Goal: Transaction & Acquisition: Purchase product/service

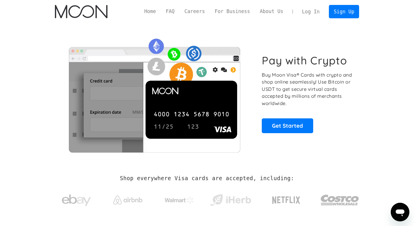
click at [318, 11] on link "Log In" at bounding box center [310, 11] width 27 height 13
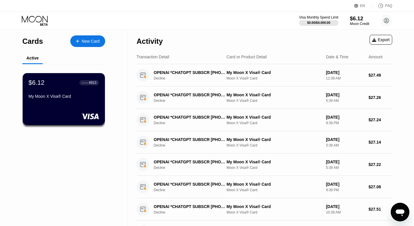
click at [360, 22] on div "Moon Credit" at bounding box center [359, 24] width 19 height 4
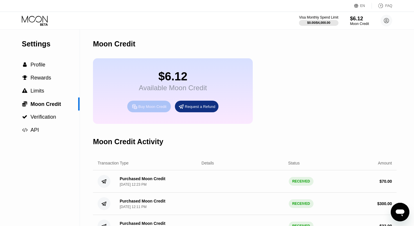
click at [149, 109] on div "Buy Moon Credit" at bounding box center [152, 106] width 28 height 5
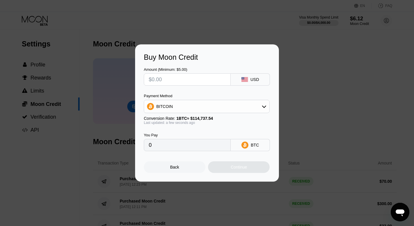
click at [210, 78] on input "text" at bounding box center [187, 80] width 77 height 12
type input "$30"
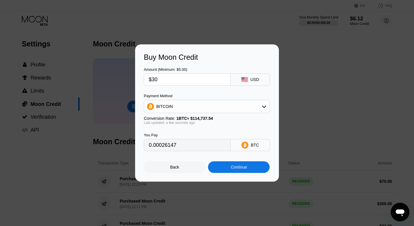
type input "0.00026147"
type input "$30"
click at [196, 107] on div "BITCOIN" at bounding box center [206, 107] width 125 height 12
drag, startPoint x: 183, startPoint y: 134, endPoint x: 205, endPoint y: 117, distance: 28.1
click at [183, 134] on span "USDT on TRON" at bounding box center [172, 135] width 29 height 5
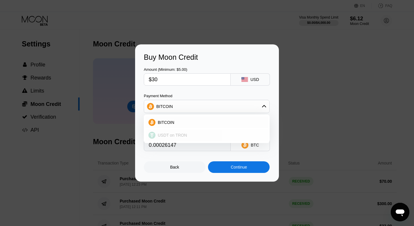
type input "30.30"
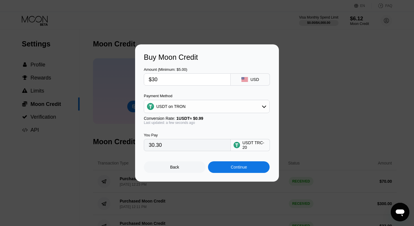
click at [237, 64] on div "Amount (Minimum: $5.00) $30 USD" at bounding box center [207, 74] width 126 height 24
click at [242, 167] on div "Continue" at bounding box center [239, 167] width 16 height 5
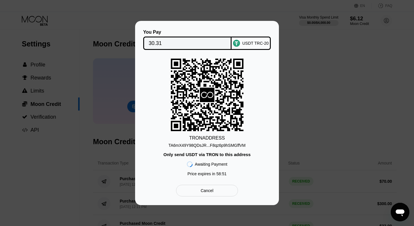
click at [229, 148] on div "TRON ADDRESS TA6mX49Y98QDsJR...F8qz6p9hSMGffVM Only send USDT via TRON to this …" at bounding box center [207, 119] width 126 height 121
click at [232, 145] on div "TA6mX49Y98QDsJR...F8qz6p9hSMGffVM" at bounding box center [207, 145] width 77 height 5
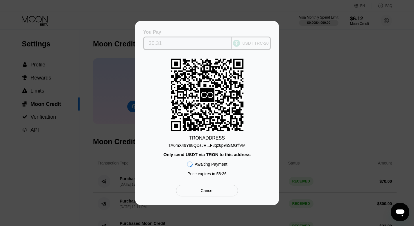
click at [196, 43] on input "30.31" at bounding box center [188, 43] width 78 height 12
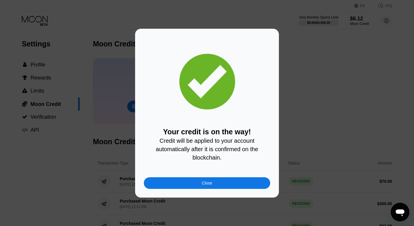
click at [222, 177] on div "Your credit is on the way! Credit will be applied to your account automatically…" at bounding box center [207, 113] width 126 height 152
click at [211, 187] on div "Close" at bounding box center [207, 184] width 126 height 12
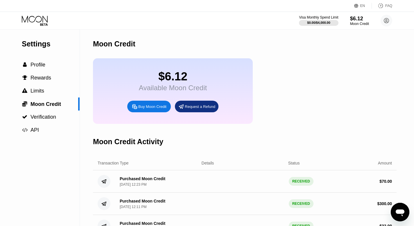
click at [75, 146] on div "Settings  Profile  Rewards  Limits  Moon Credit  Verification  API" at bounding box center [40, 156] width 80 height 253
click at [41, 22] on icon at bounding box center [35, 21] width 27 height 10
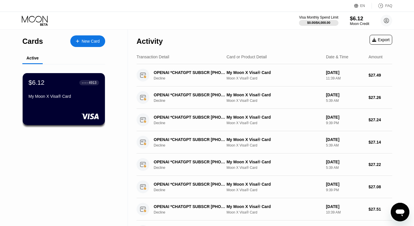
click at [362, 19] on div "$6.12" at bounding box center [359, 18] width 19 height 6
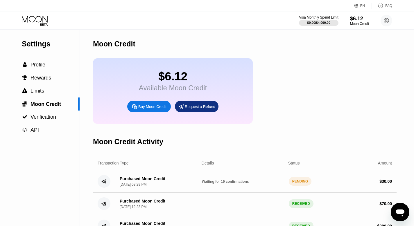
click at [116, 95] on div "$6.12 Available Moon Credit Buy Moon Credit Request a Refund" at bounding box center [173, 91] width 160 height 66
click at [360, 22] on div "Moon Credit" at bounding box center [359, 24] width 19 height 4
click at [42, 66] on span "Profile" at bounding box center [38, 65] width 15 height 6
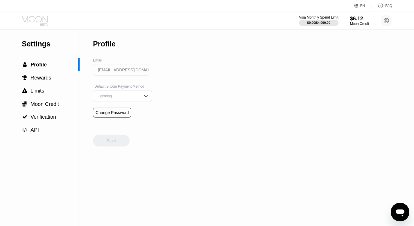
click at [41, 21] on icon at bounding box center [35, 19] width 26 height 7
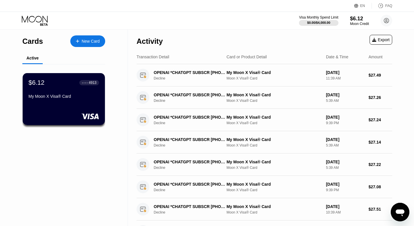
click at [61, 105] on div "$6.12 ● ● ● ● 4913 My Moon X Visa® Card" at bounding box center [64, 99] width 82 height 52
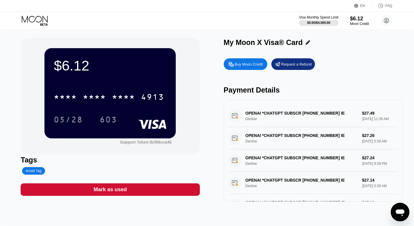
click at [98, 113] on div "05/28 603" at bounding box center [110, 119] width 113 height 15
click at [116, 95] on div "* * * *" at bounding box center [123, 97] width 23 height 9
click at [216, 18] on div "Visa Monthly Spend Limit $0.00 / $4,000.00 $6.12 Moon Credit [EMAIL_ADDRESS][DO…" at bounding box center [207, 20] width 414 height 17
click at [184, 13] on div "Visa Monthly Spend Limit $0.00 / $4,000.00 $6.12 Moon Credit [EMAIL_ADDRESS][DO…" at bounding box center [207, 20] width 414 height 17
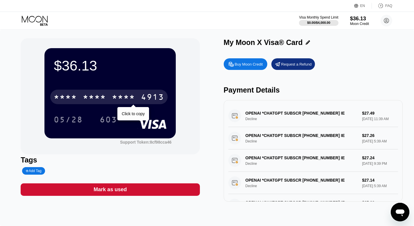
click at [122, 95] on div "* * * *" at bounding box center [123, 97] width 23 height 9
